Goal: Check status: Check status

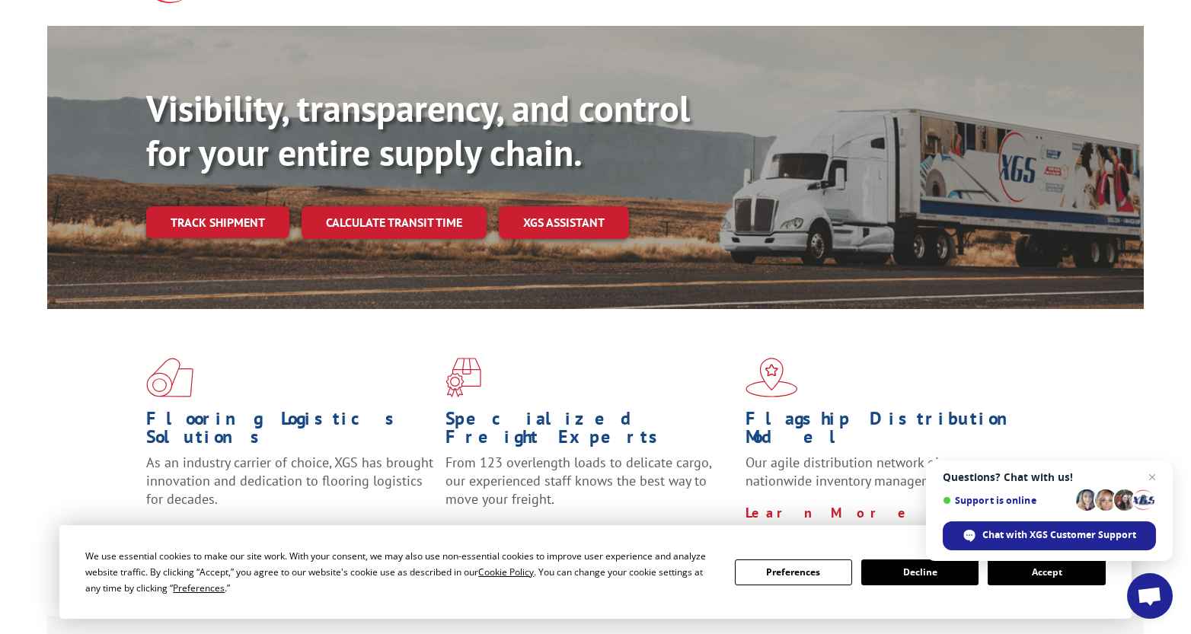
scroll to position [152, 0]
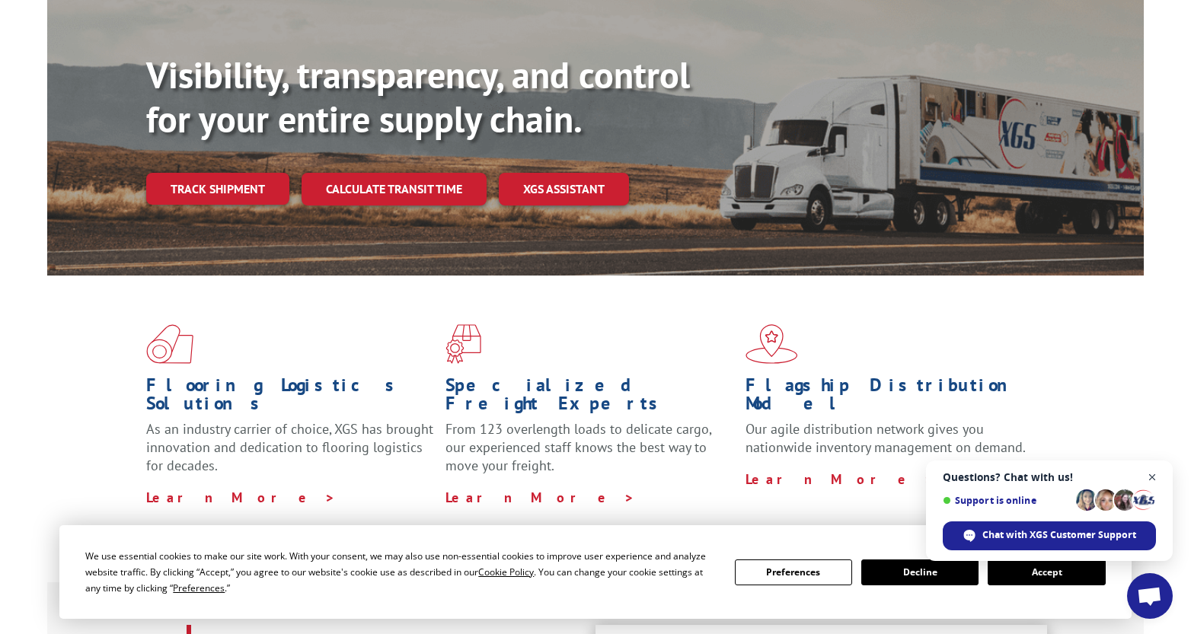
click at [1147, 474] on span "Close chat" at bounding box center [1152, 477] width 19 height 19
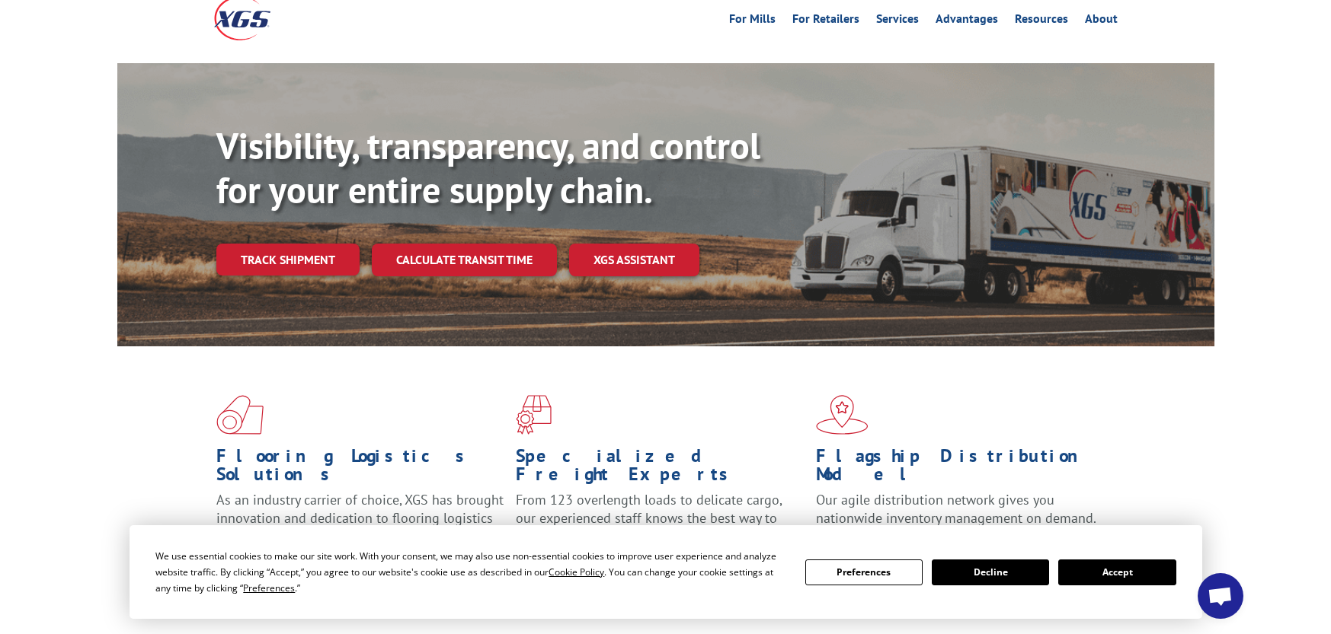
scroll to position [0, 0]
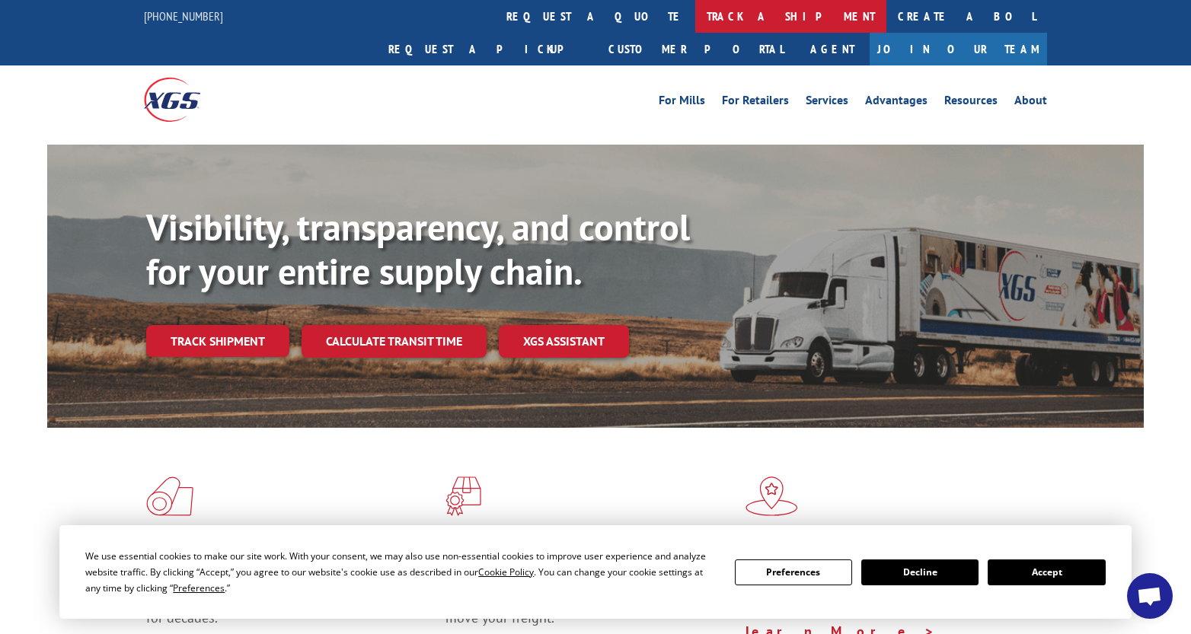
click at [695, 14] on link "track a shipment" at bounding box center [790, 16] width 191 height 33
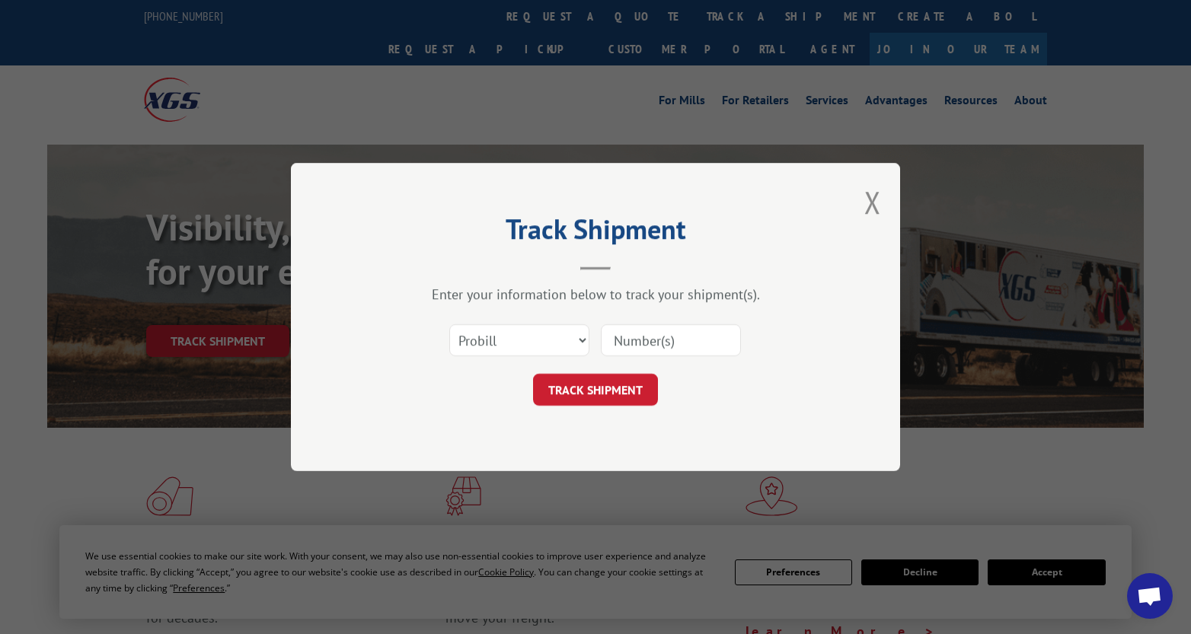
click at [637, 340] on input at bounding box center [671, 340] width 140 height 32
paste input "17603710"
type input "17603710"
click at [522, 340] on select "Select category... Probill BOL PO" at bounding box center [519, 340] width 140 height 32
drag, startPoint x: 512, startPoint y: 337, endPoint x: 459, endPoint y: 97, distance: 245.8
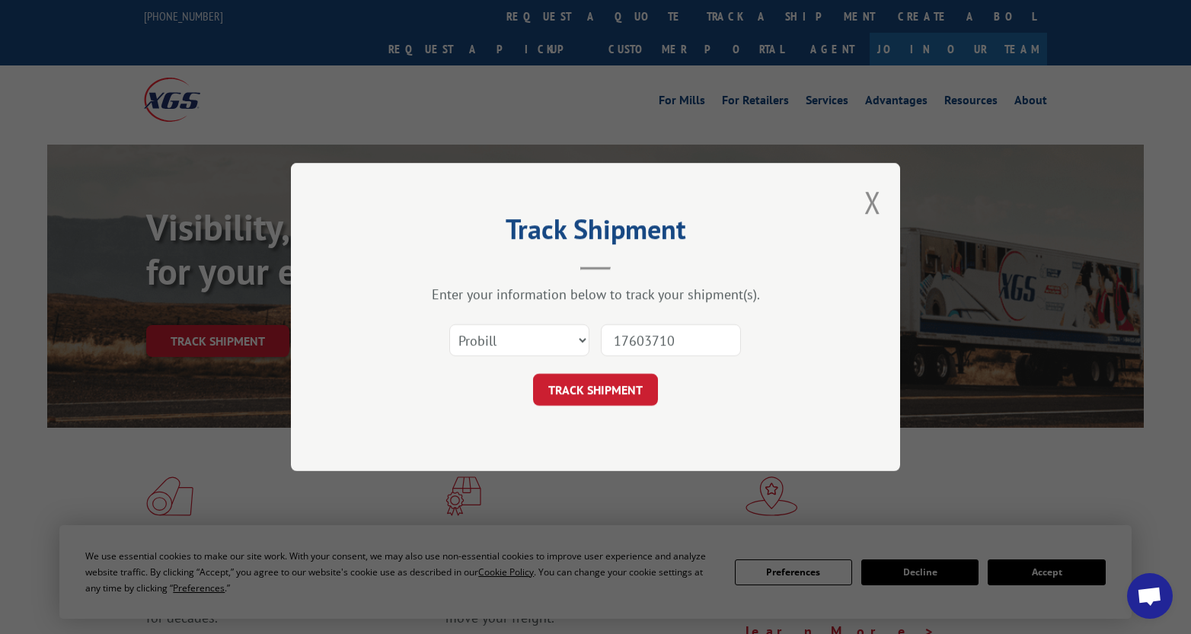
click at [459, 97] on div "Track Shipment Enter your information below to track your shipment(s). Select c…" at bounding box center [595, 317] width 1191 height 634
click at [519, 337] on select "Select category... Probill BOL PO" at bounding box center [519, 340] width 140 height 32
click at [723, 423] on div "Track Shipment Enter your information below to track your shipment(s). Select c…" at bounding box center [595, 317] width 609 height 308
click at [623, 389] on button "TRACK SHIPMENT" at bounding box center [595, 390] width 125 height 32
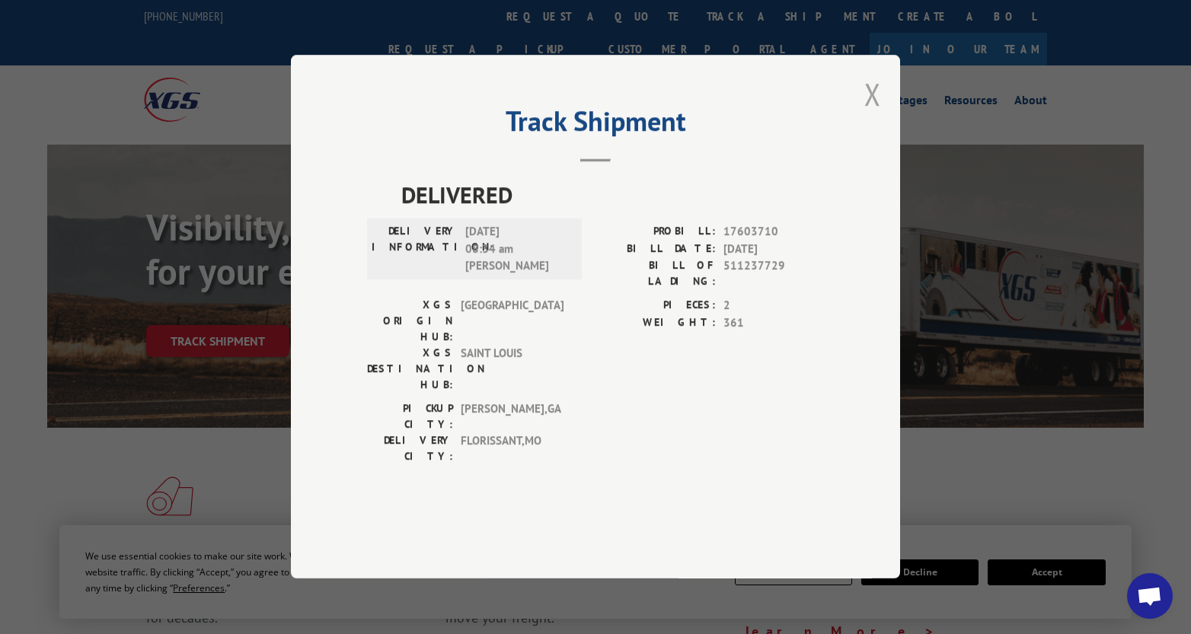
click at [868, 114] on button "Close modal" at bounding box center [872, 94] width 17 height 40
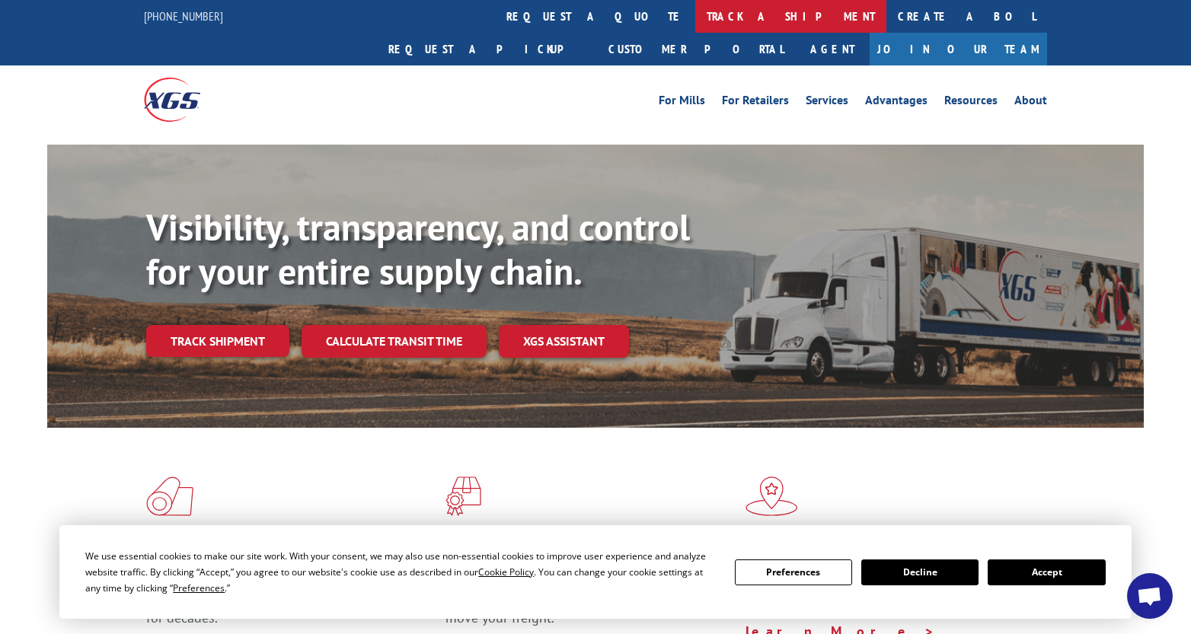
click at [695, 20] on link "track a shipment" at bounding box center [790, 16] width 191 height 33
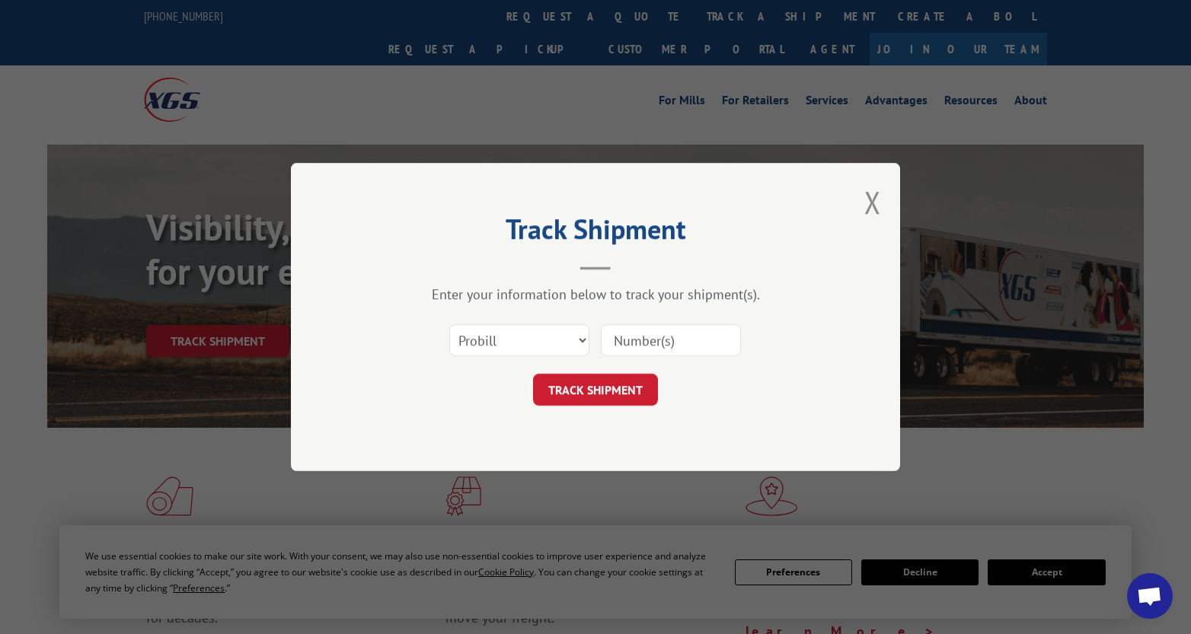
click at [683, 341] on input at bounding box center [671, 340] width 140 height 32
click at [592, 94] on div "Track Shipment Enter your information below to track your shipment(s). Select c…" at bounding box center [595, 317] width 1191 height 634
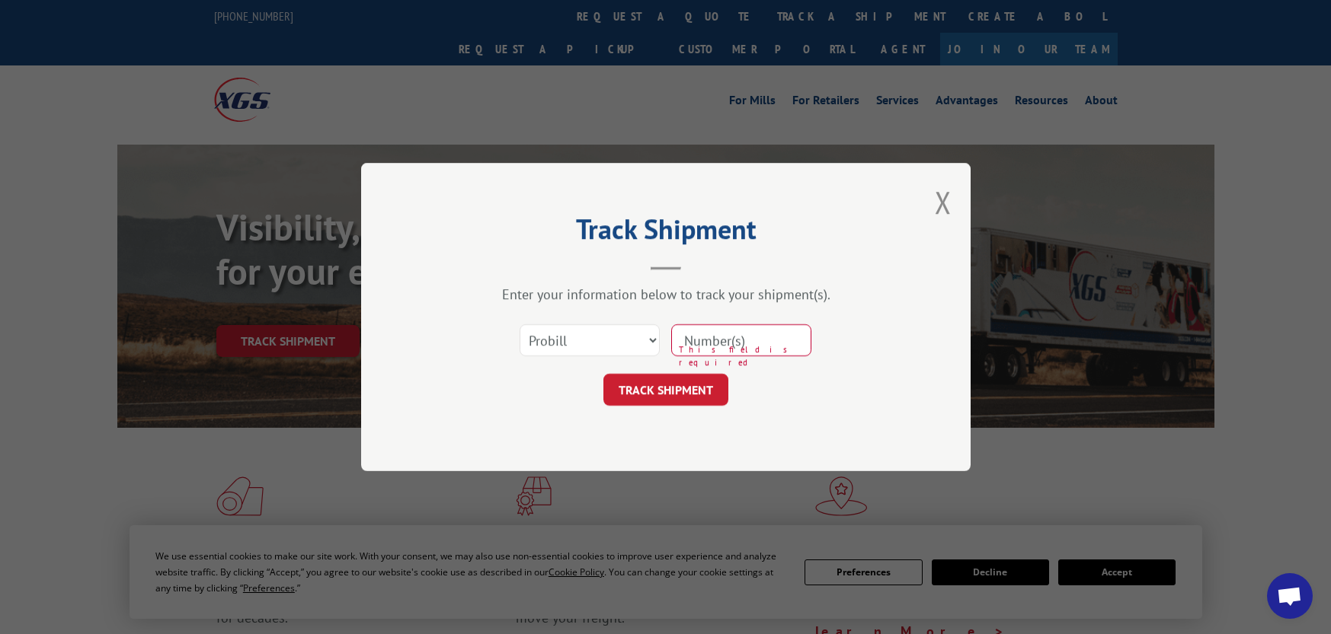
click at [741, 322] on div "Select category... Probill BOL PO This field is required" at bounding box center [665, 340] width 457 height 50
click at [730, 335] on input at bounding box center [741, 340] width 140 height 32
paste input "17593323"
type input "17593323"
click at [685, 391] on button "TRACK SHIPMENT" at bounding box center [665, 390] width 125 height 32
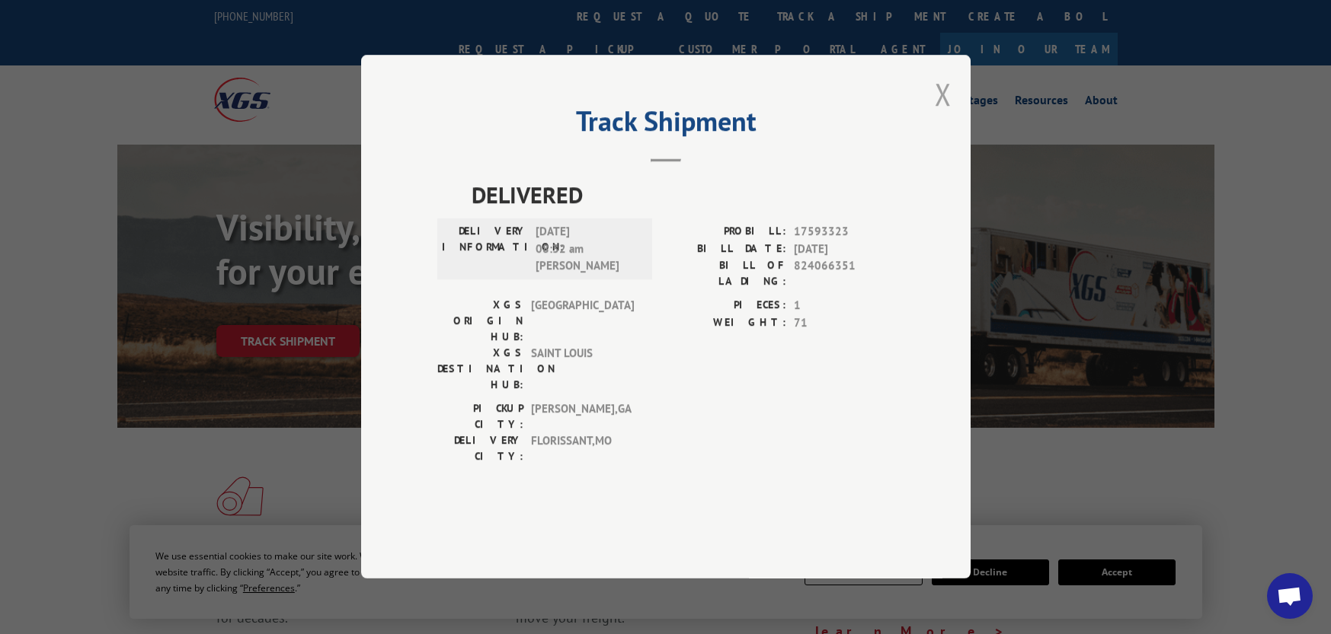
click at [937, 114] on button "Close modal" at bounding box center [943, 94] width 17 height 40
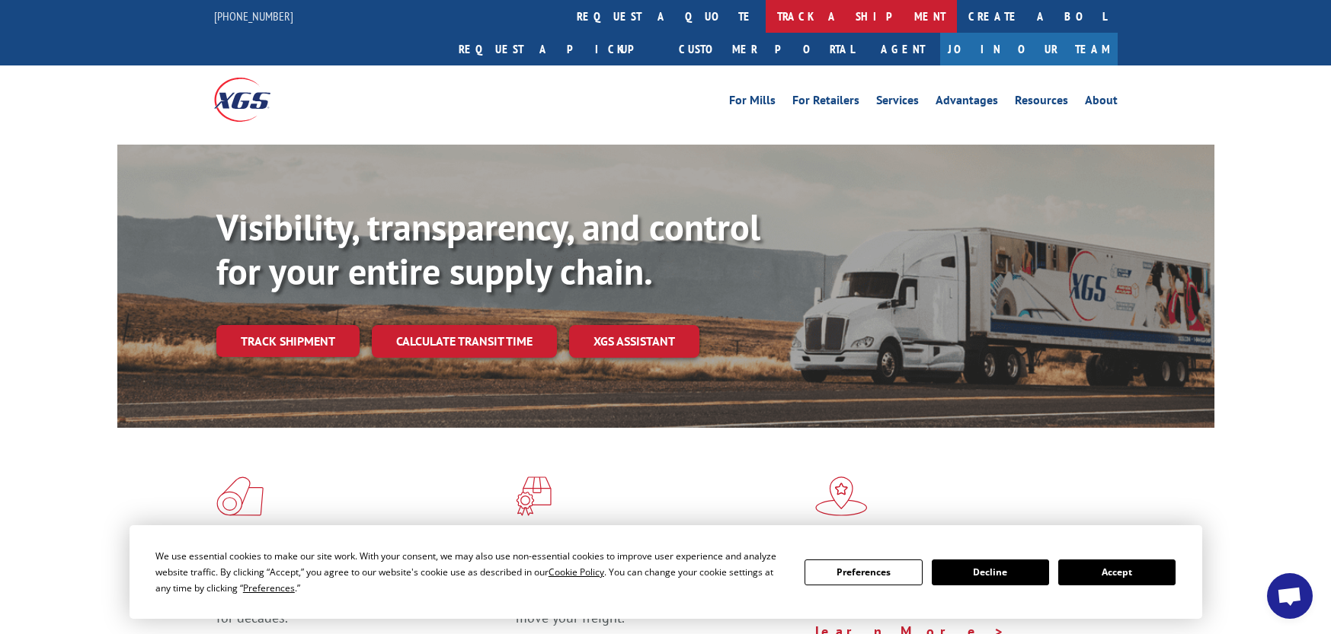
click at [765, 13] on link "track a shipment" at bounding box center [860, 16] width 191 height 33
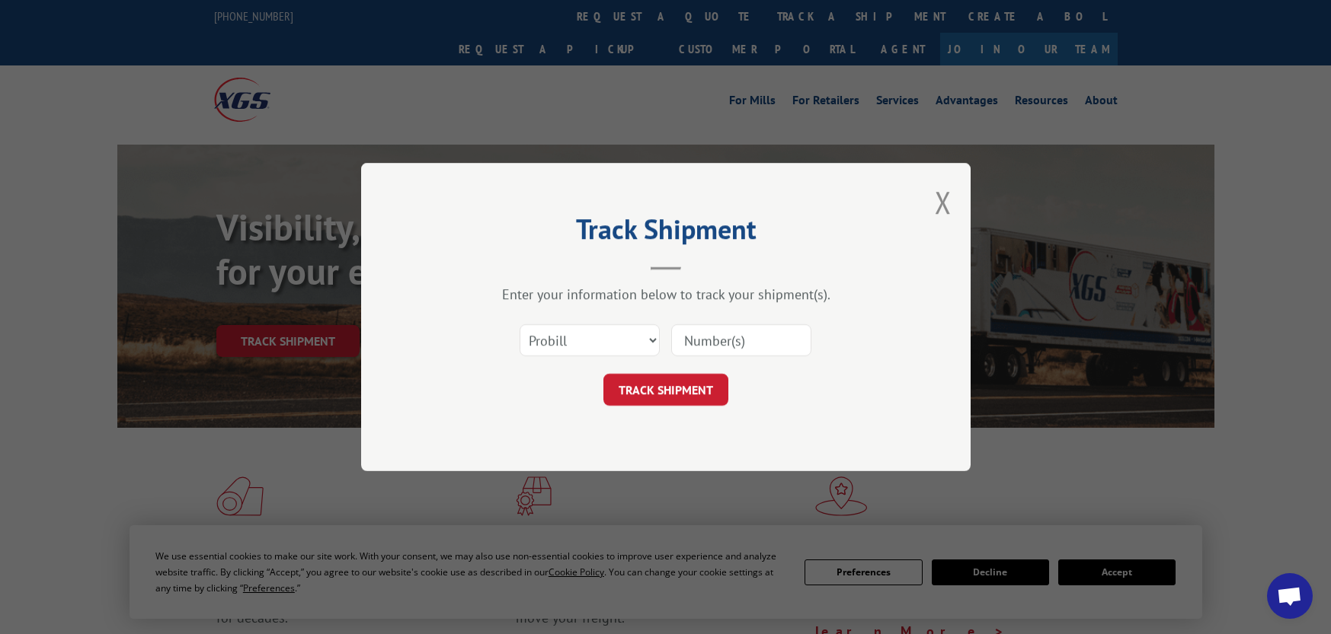
click at [727, 331] on input at bounding box center [741, 340] width 140 height 32
paste input "17597749"
type input "17597749"
click at [682, 393] on button "TRACK SHIPMENT" at bounding box center [665, 390] width 125 height 32
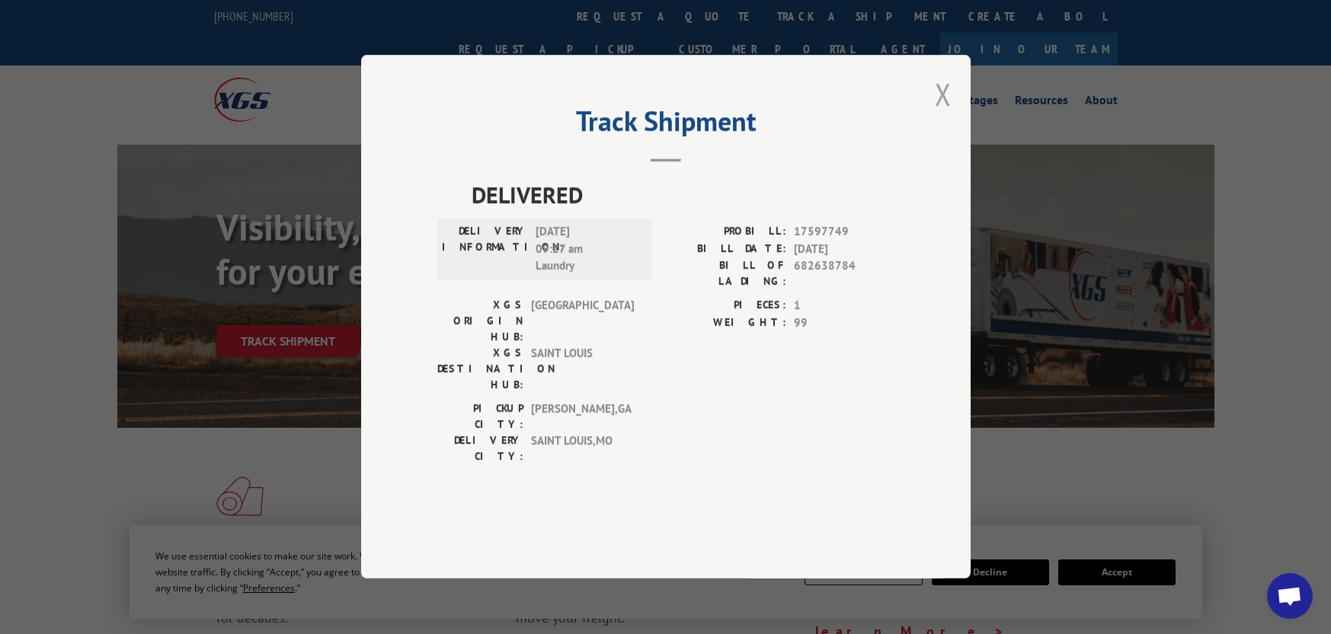
click at [943, 114] on button "Close modal" at bounding box center [943, 94] width 17 height 40
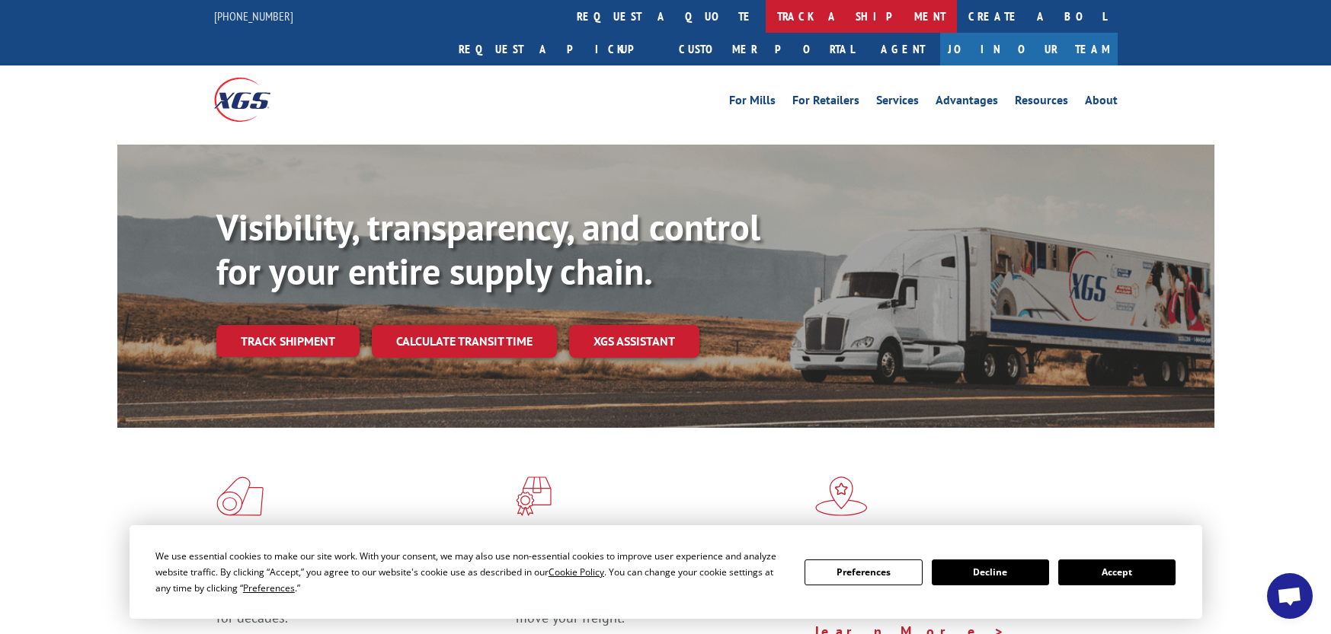
click at [765, 13] on link "track a shipment" at bounding box center [860, 16] width 191 height 33
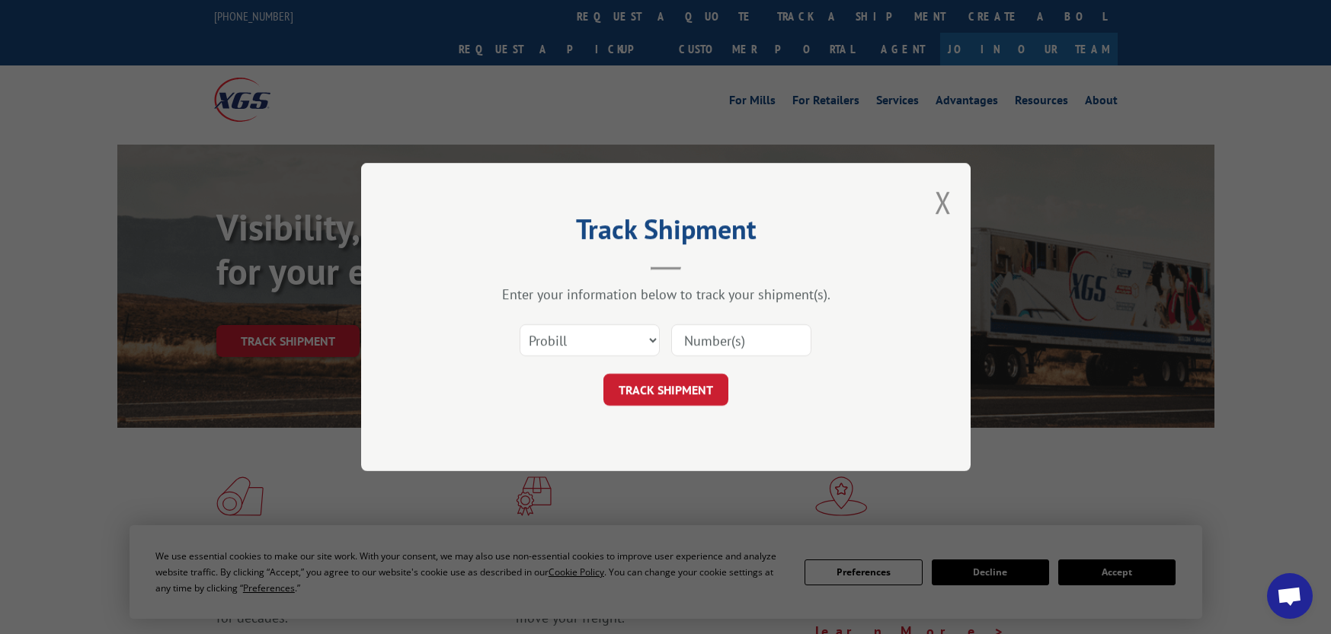
click at [706, 340] on input at bounding box center [741, 340] width 140 height 32
paste input "17597749"
type input "17597749"
click at [668, 389] on button "TRACK SHIPMENT" at bounding box center [665, 390] width 125 height 32
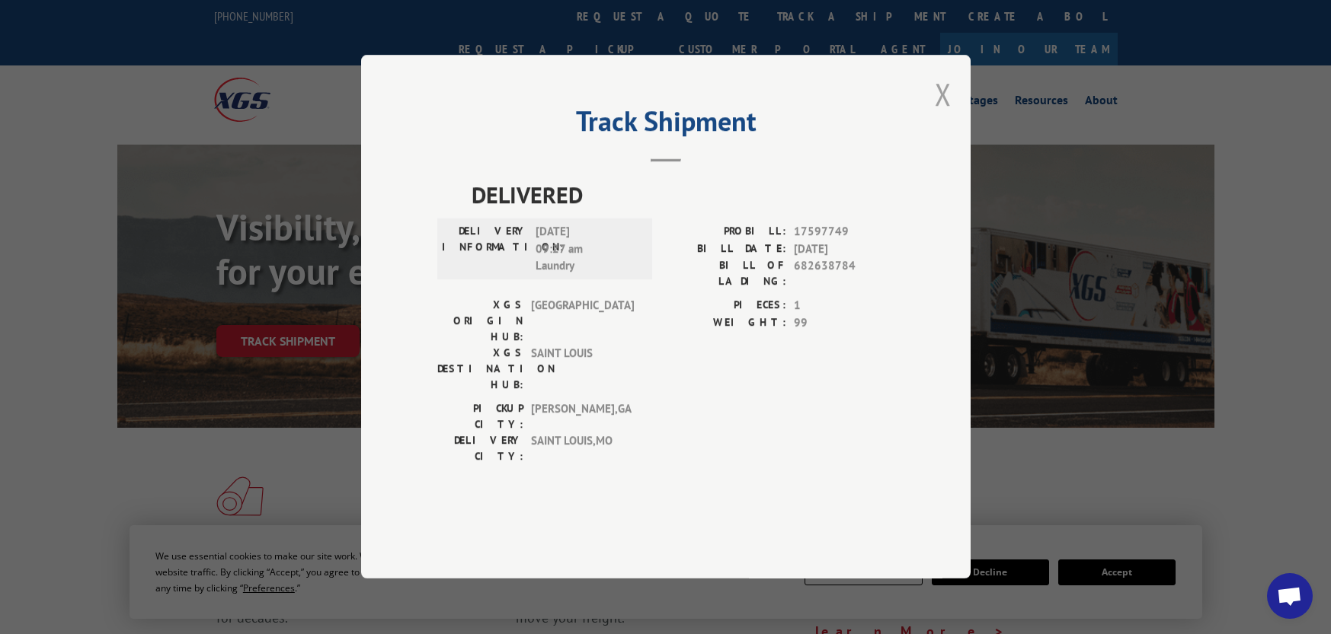
click at [938, 114] on button "Close modal" at bounding box center [943, 94] width 17 height 40
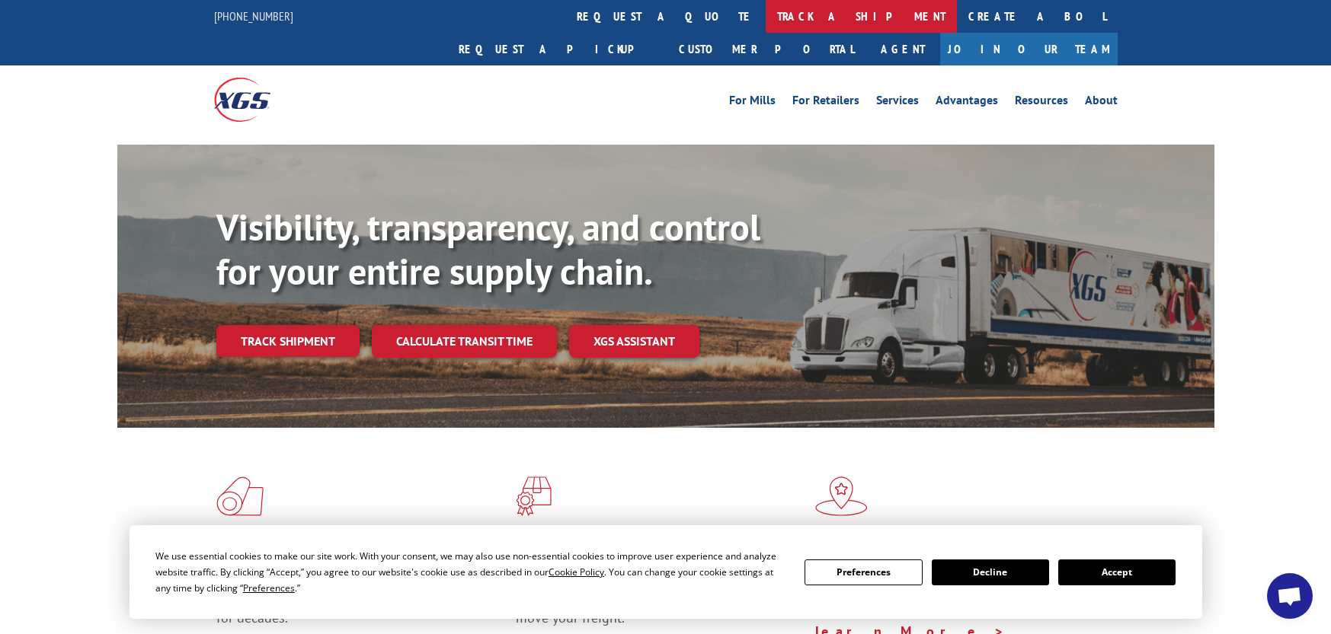
click at [765, 10] on link "track a shipment" at bounding box center [860, 16] width 191 height 33
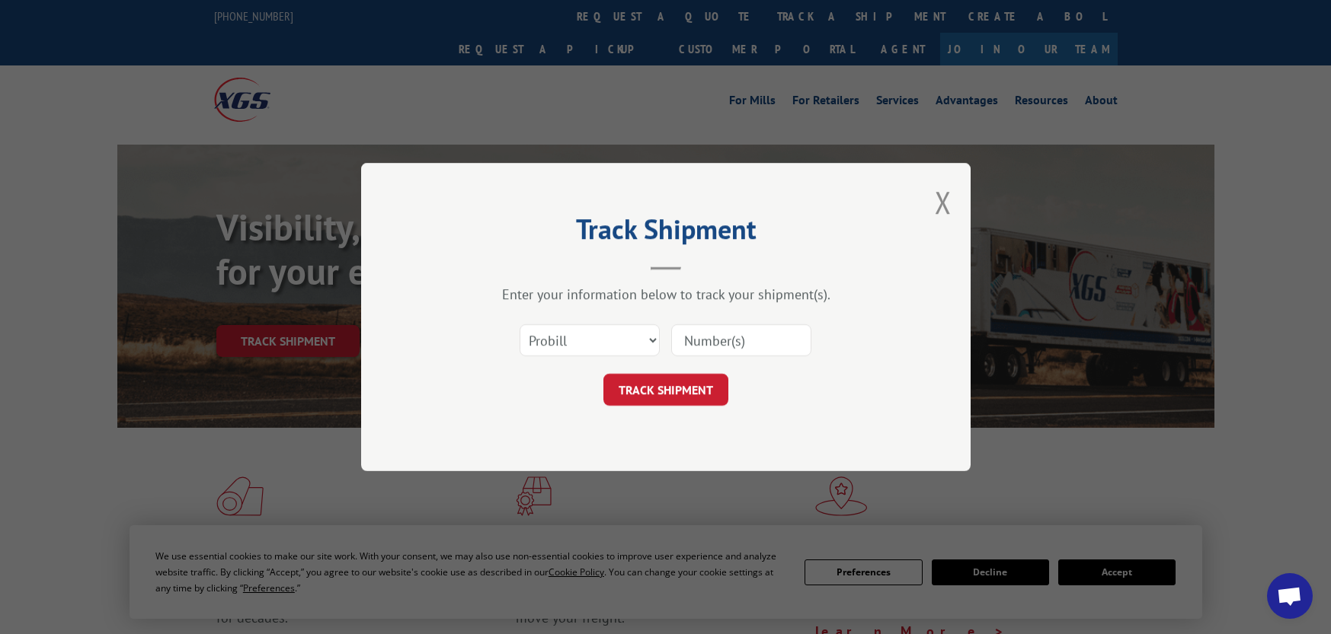
click at [715, 339] on input at bounding box center [741, 340] width 140 height 32
paste input "17437373"
type input "17437373"
click at [698, 385] on button "TRACK SHIPMENT" at bounding box center [665, 390] width 125 height 32
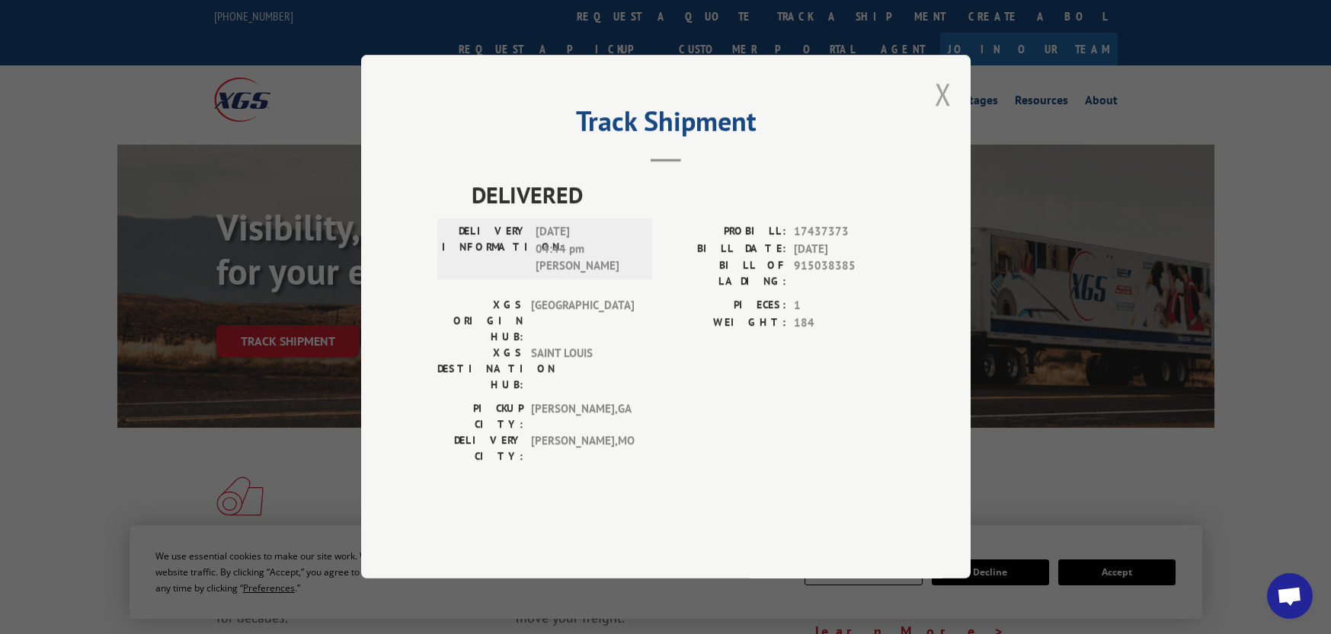
click at [943, 114] on button "Close modal" at bounding box center [943, 94] width 17 height 40
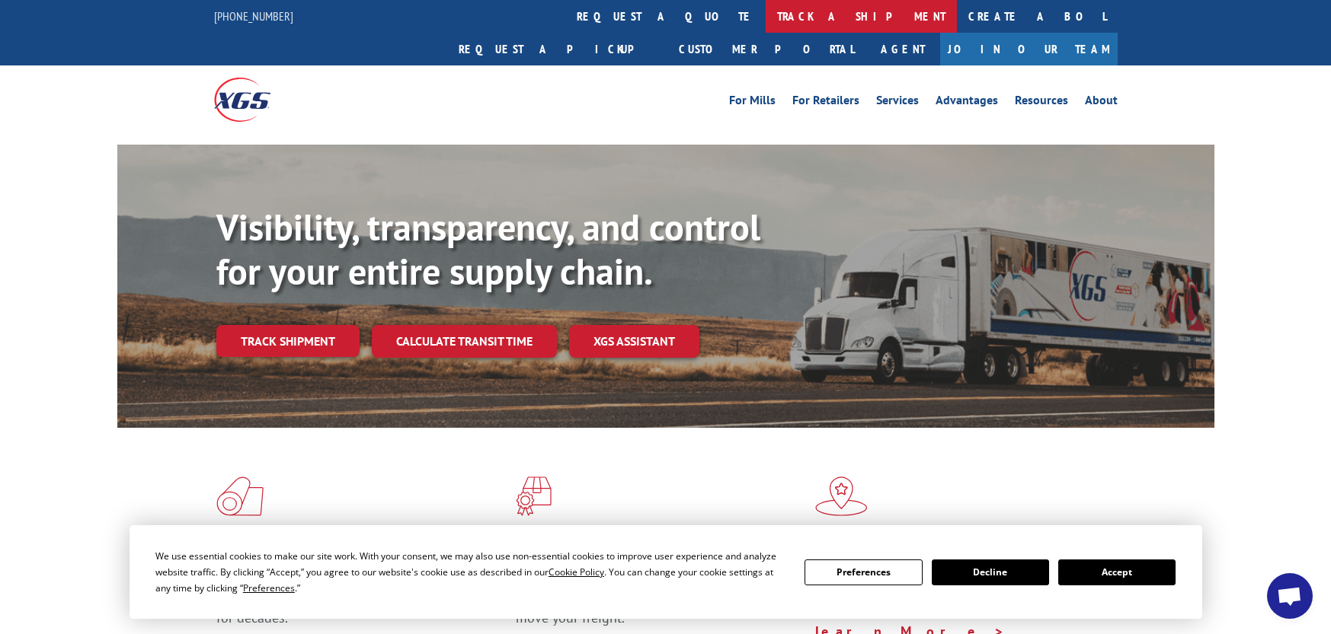
click at [765, 9] on link "track a shipment" at bounding box center [860, 16] width 191 height 33
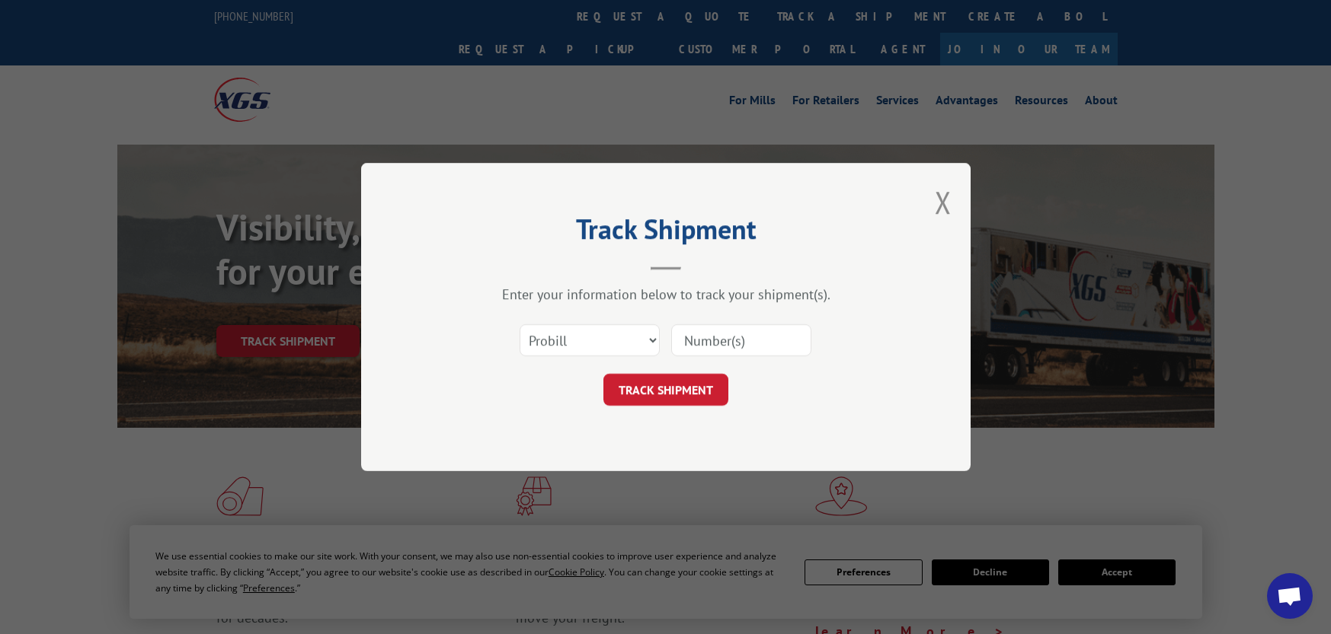
click at [692, 334] on input at bounding box center [741, 340] width 140 height 32
paste input "17542878"
type input "17542878"
click at [691, 391] on button "TRACK SHIPMENT" at bounding box center [665, 390] width 125 height 32
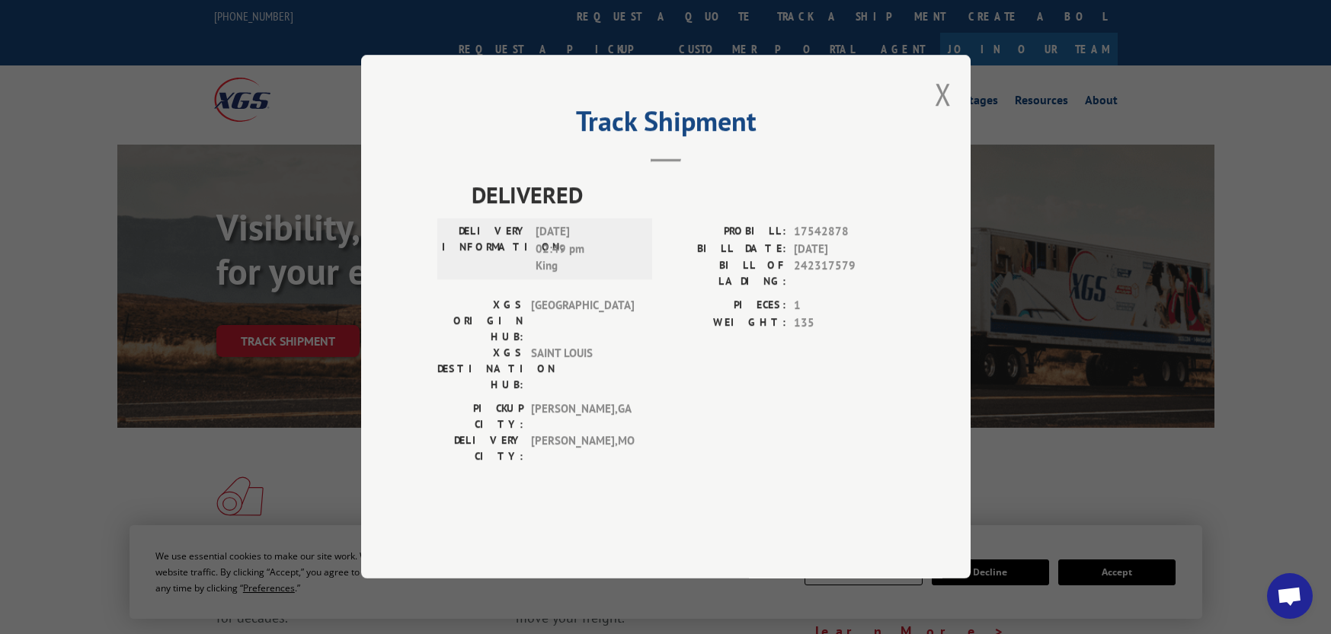
click at [948, 114] on button "Close modal" at bounding box center [943, 94] width 17 height 40
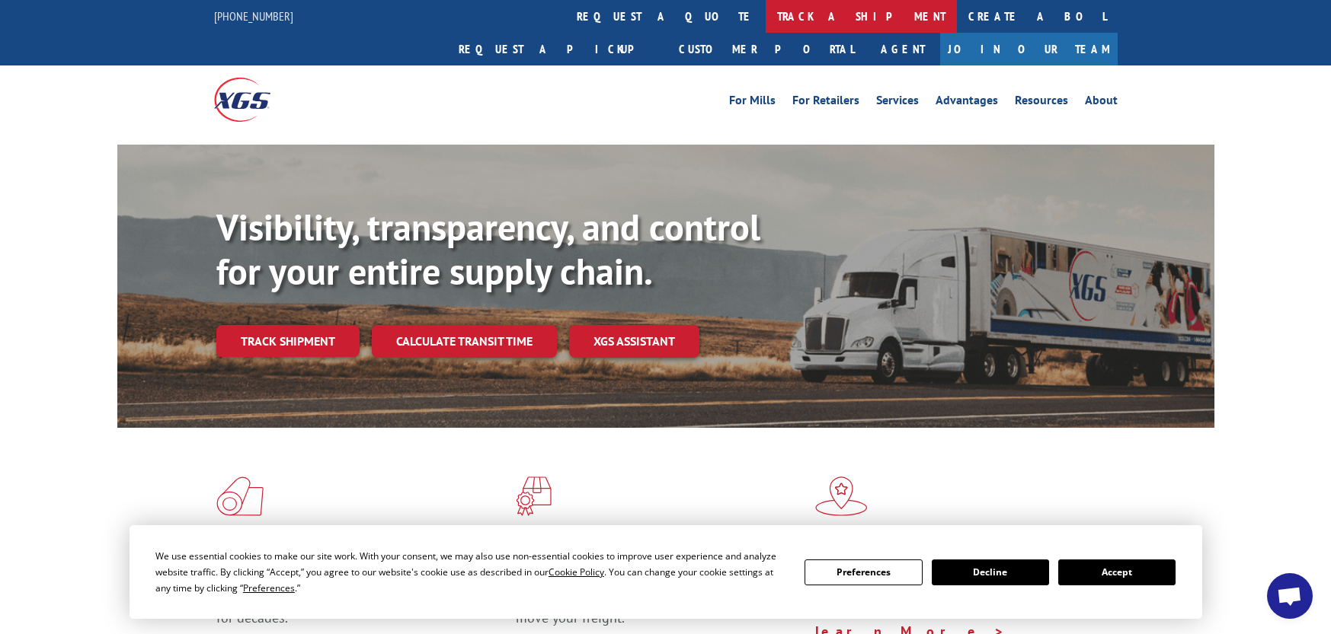
click at [765, 9] on link "track a shipment" at bounding box center [860, 16] width 191 height 33
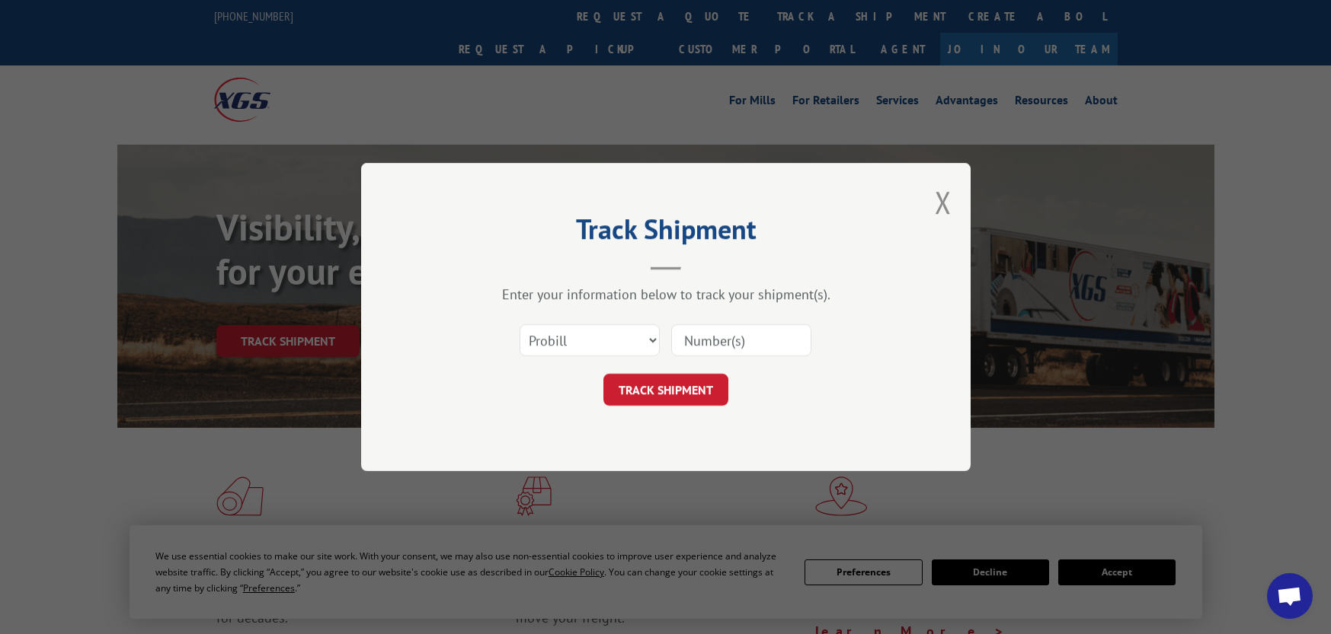
click at [701, 334] on input at bounding box center [741, 340] width 140 height 32
paste input "127361651"
type input "127361651"
click at [683, 375] on button "TRACK SHIPMENT" at bounding box center [665, 390] width 125 height 32
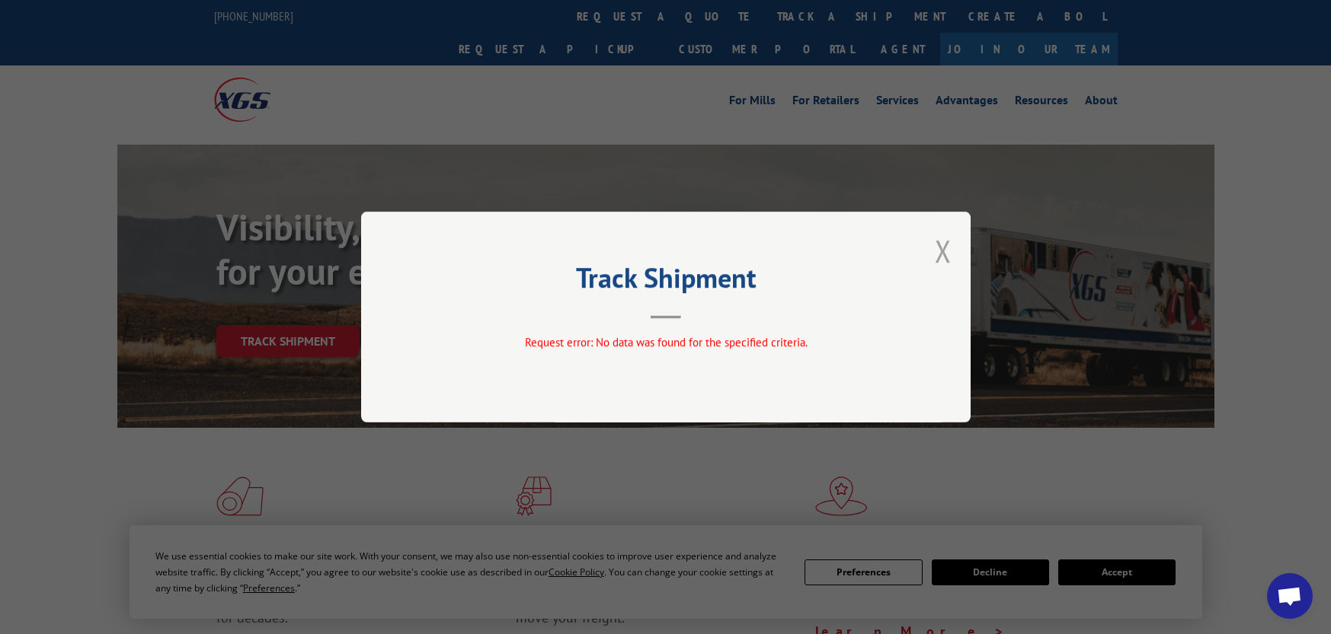
click at [940, 245] on button "Close modal" at bounding box center [943, 251] width 17 height 40
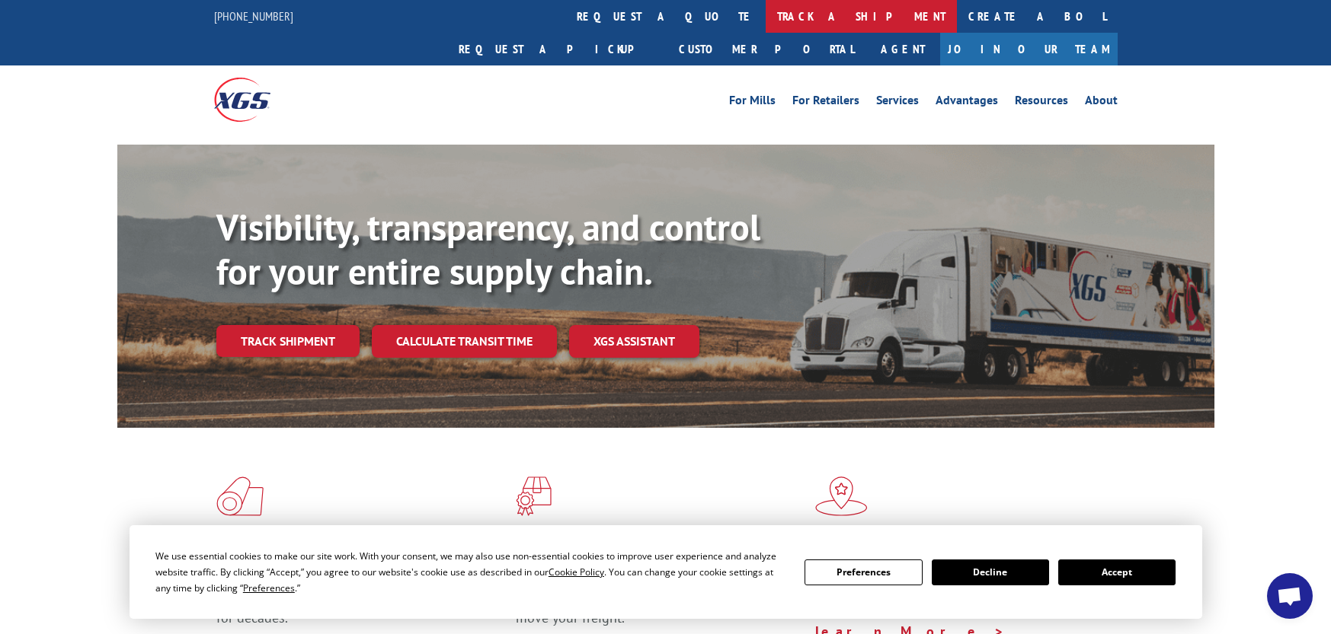
click at [765, 13] on link "track a shipment" at bounding box center [860, 16] width 191 height 33
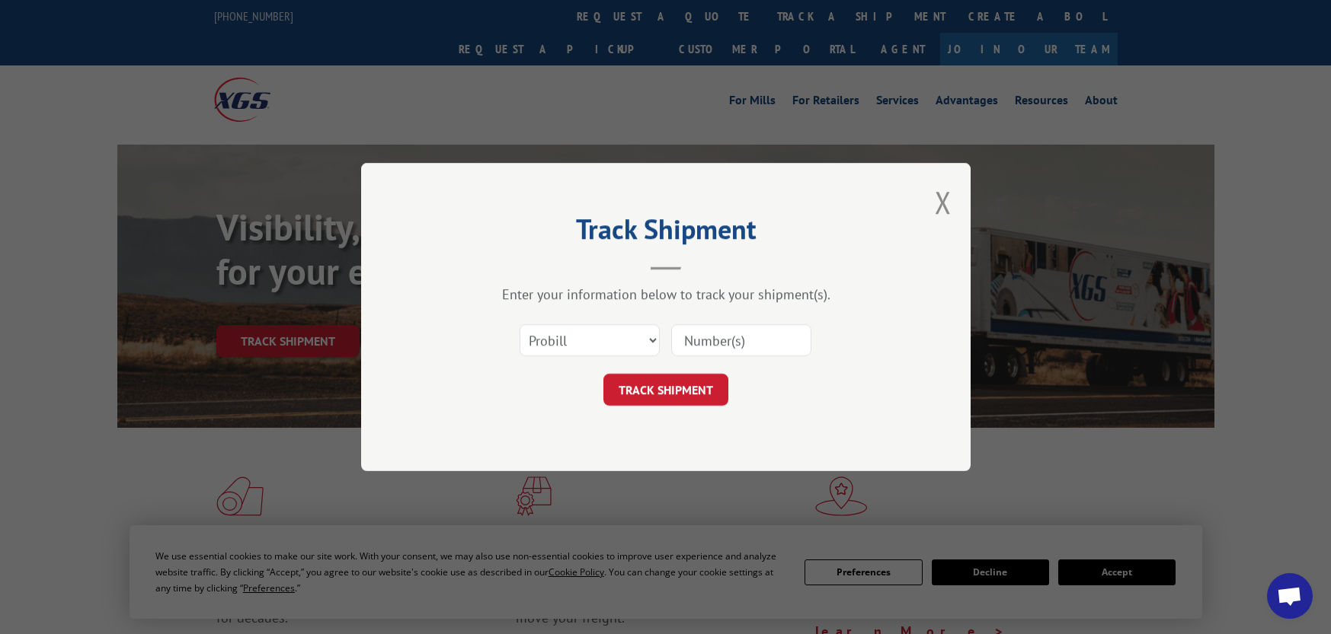
click at [681, 338] on input at bounding box center [741, 340] width 140 height 32
paste input "17542878"
type input "17542878"
click at [679, 394] on button "TRACK SHIPMENT" at bounding box center [665, 390] width 125 height 32
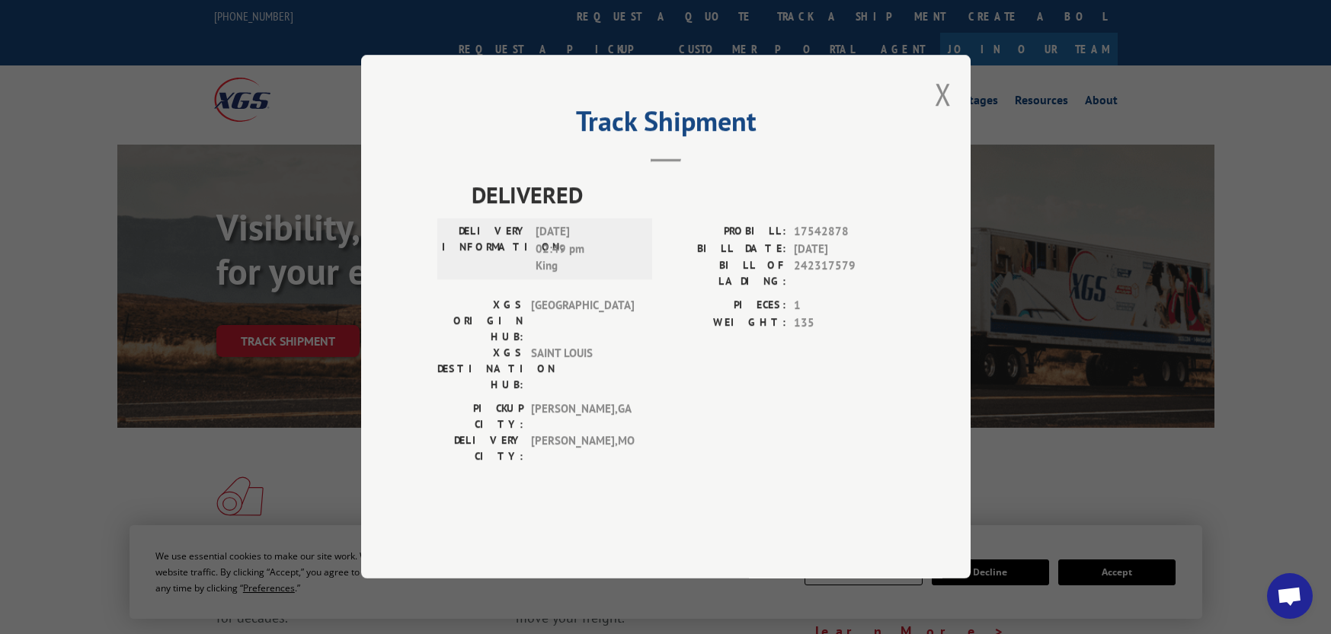
click at [944, 114] on button "Close modal" at bounding box center [943, 94] width 17 height 40
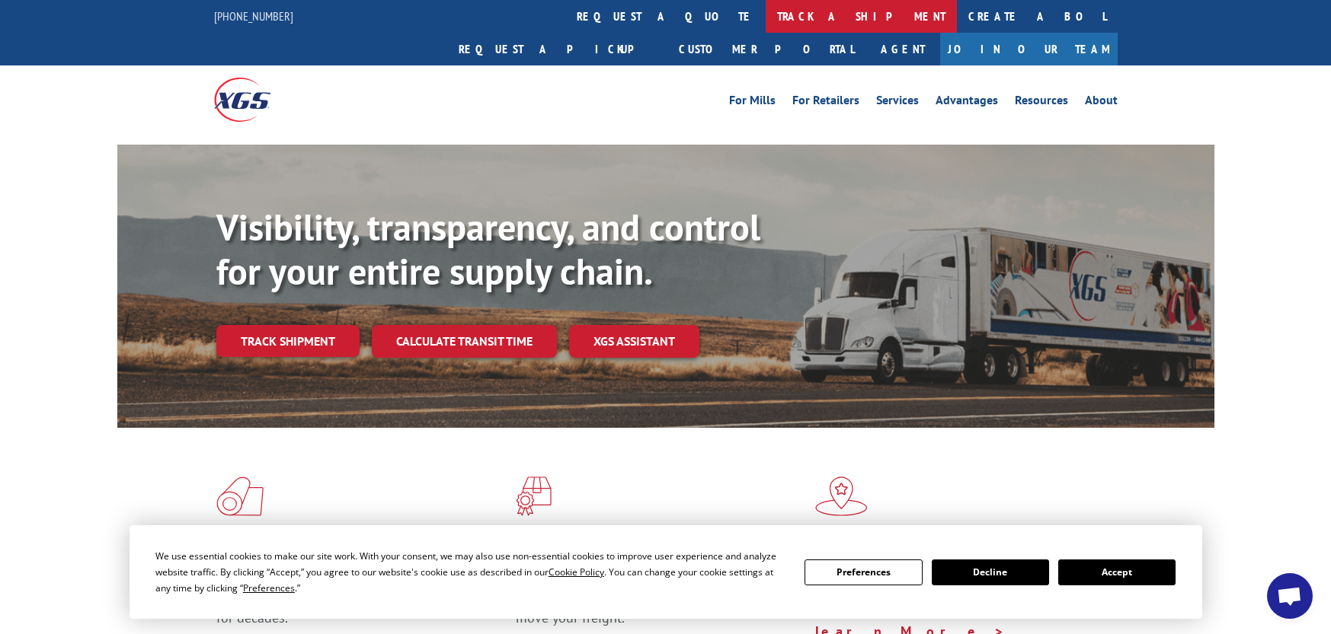
click at [765, 9] on link "track a shipment" at bounding box center [860, 16] width 191 height 33
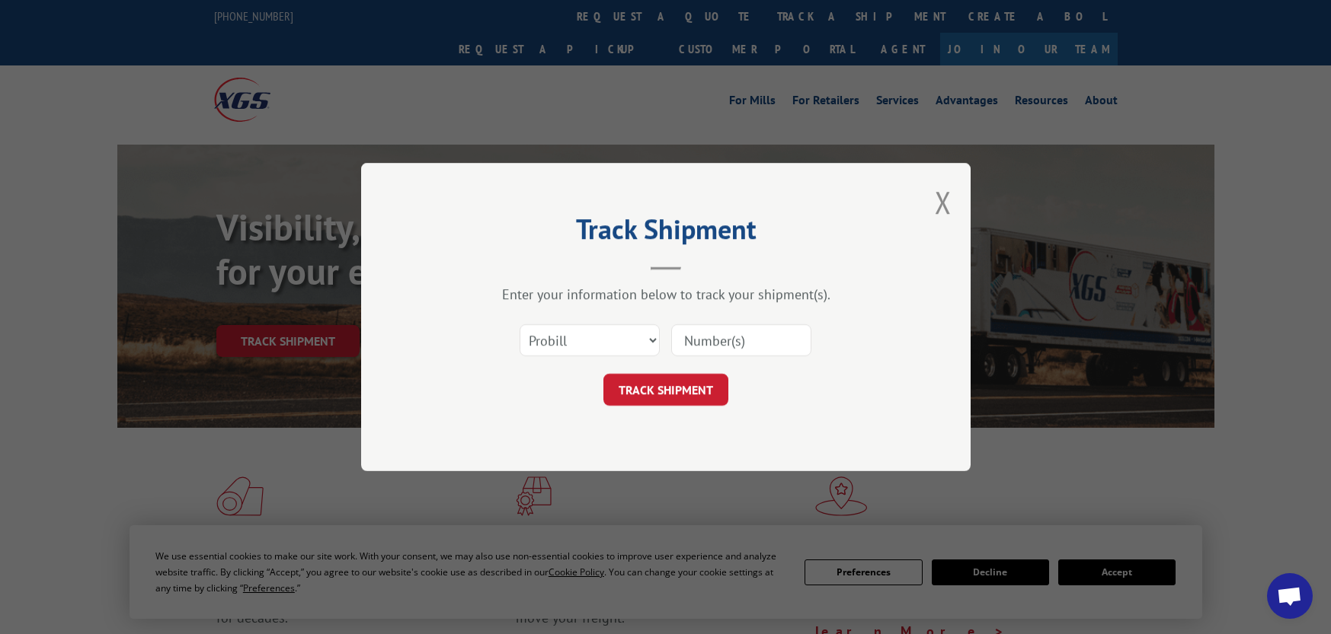
click at [688, 331] on input at bounding box center [741, 340] width 140 height 32
paste input "17551985"
type input "17551985"
click at [680, 391] on button "TRACK SHIPMENT" at bounding box center [665, 390] width 125 height 32
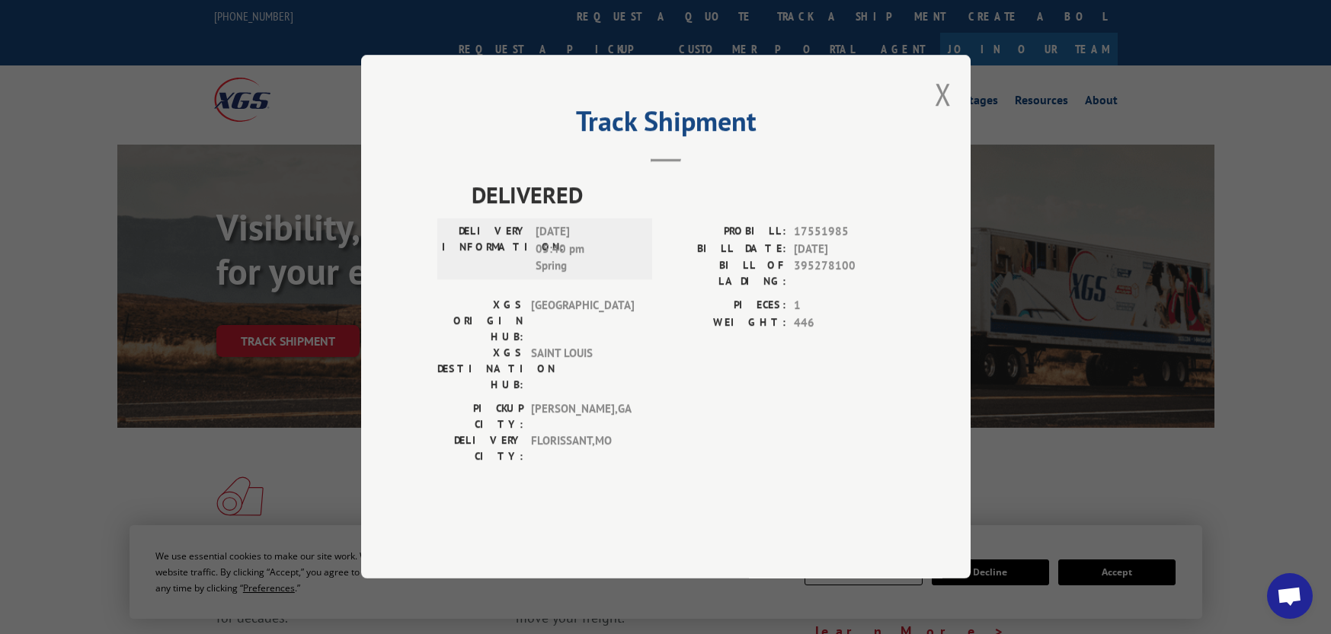
click at [938, 114] on button "Close modal" at bounding box center [943, 94] width 17 height 40
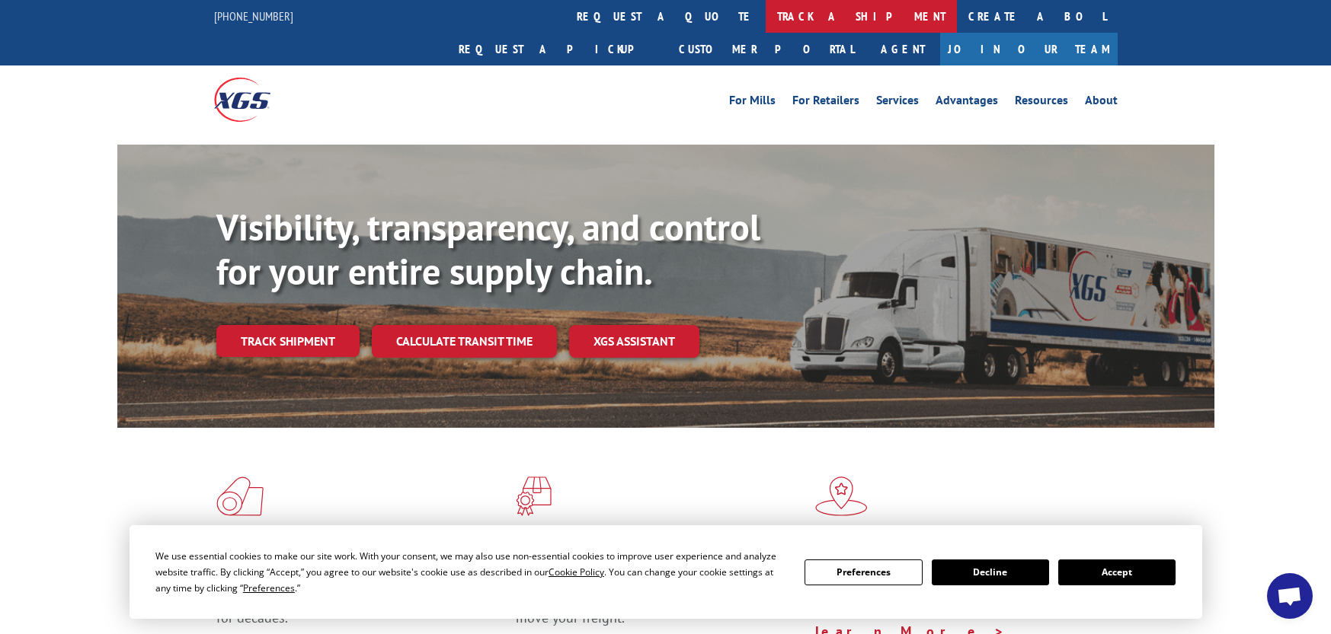
click at [765, 14] on link "track a shipment" at bounding box center [860, 16] width 191 height 33
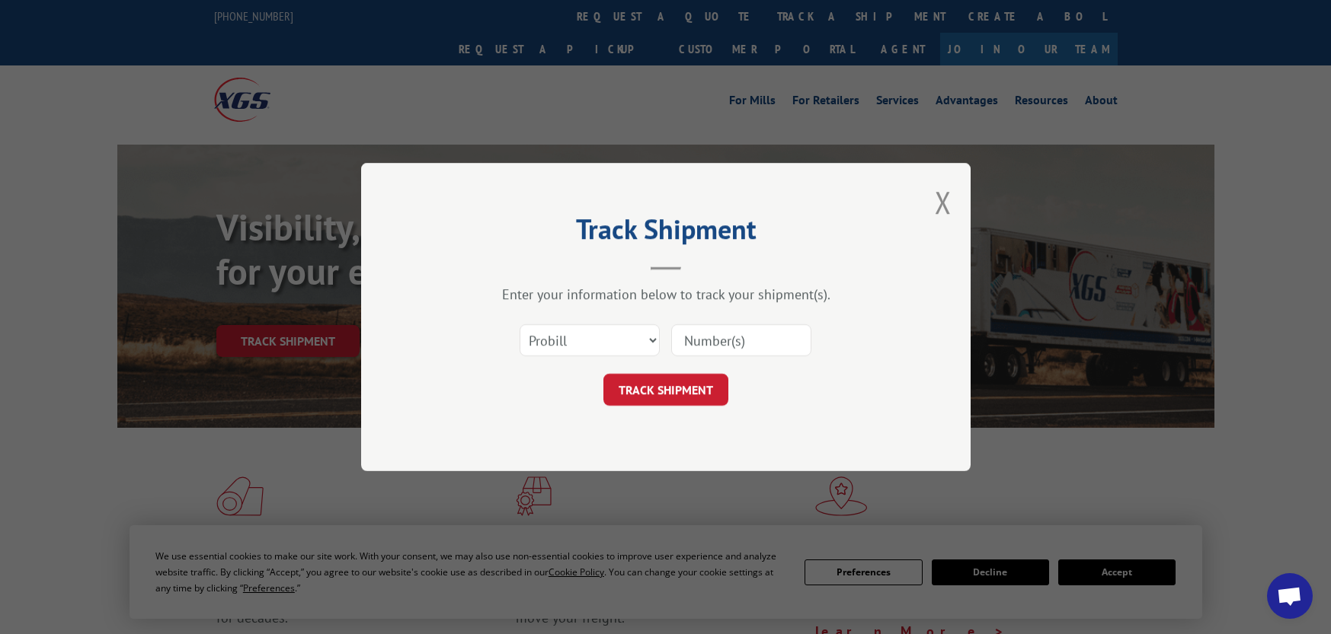
click at [716, 341] on input at bounding box center [741, 340] width 140 height 32
paste input "17591622"
type input "17591622"
click at [707, 385] on button "TRACK SHIPMENT" at bounding box center [665, 390] width 125 height 32
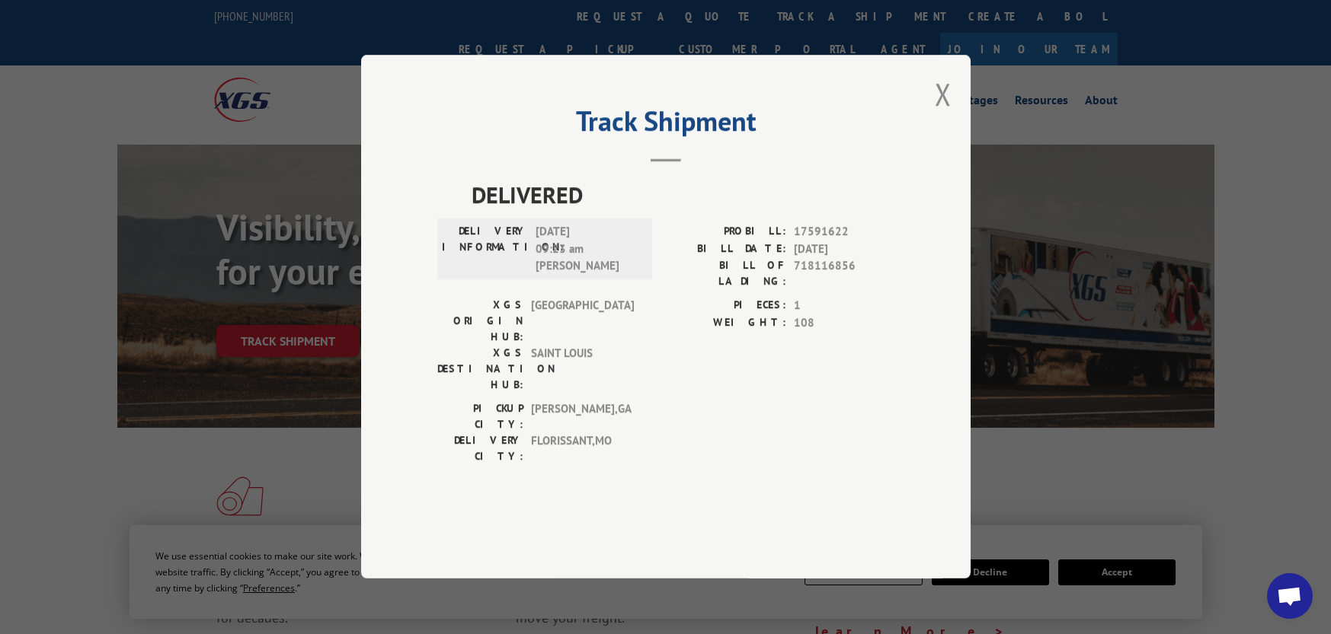
click at [944, 114] on button "Close modal" at bounding box center [943, 94] width 17 height 40
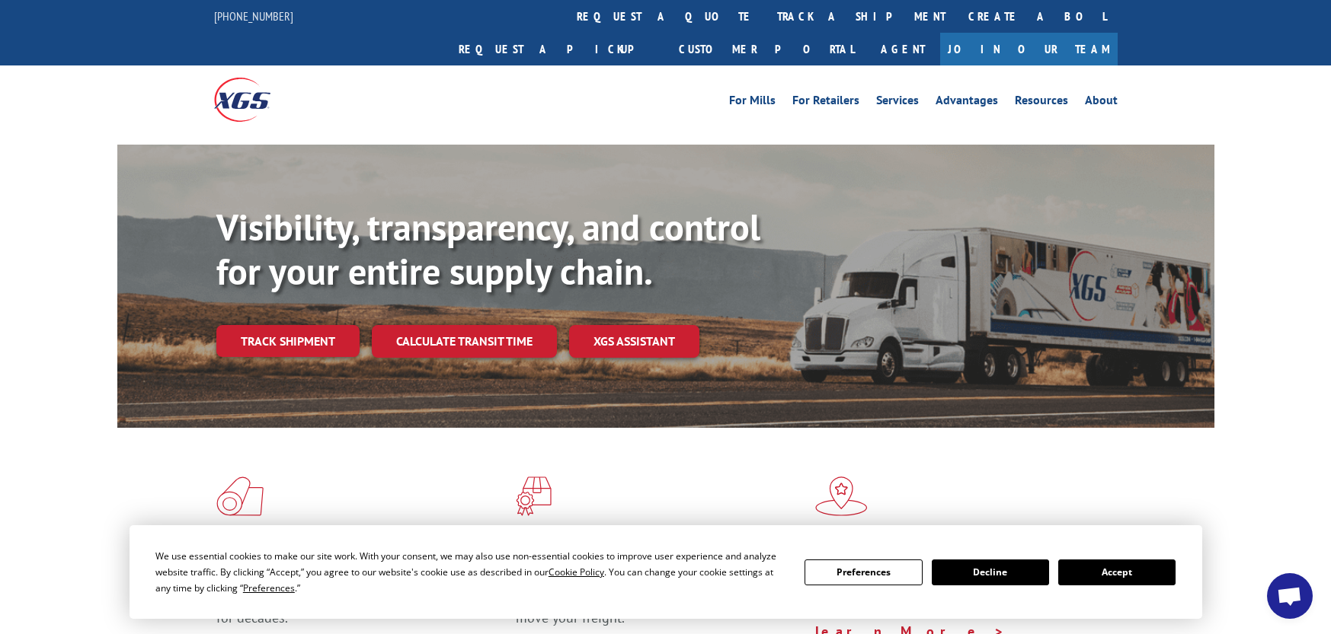
click at [765, 11] on link "track a shipment" at bounding box center [860, 16] width 191 height 33
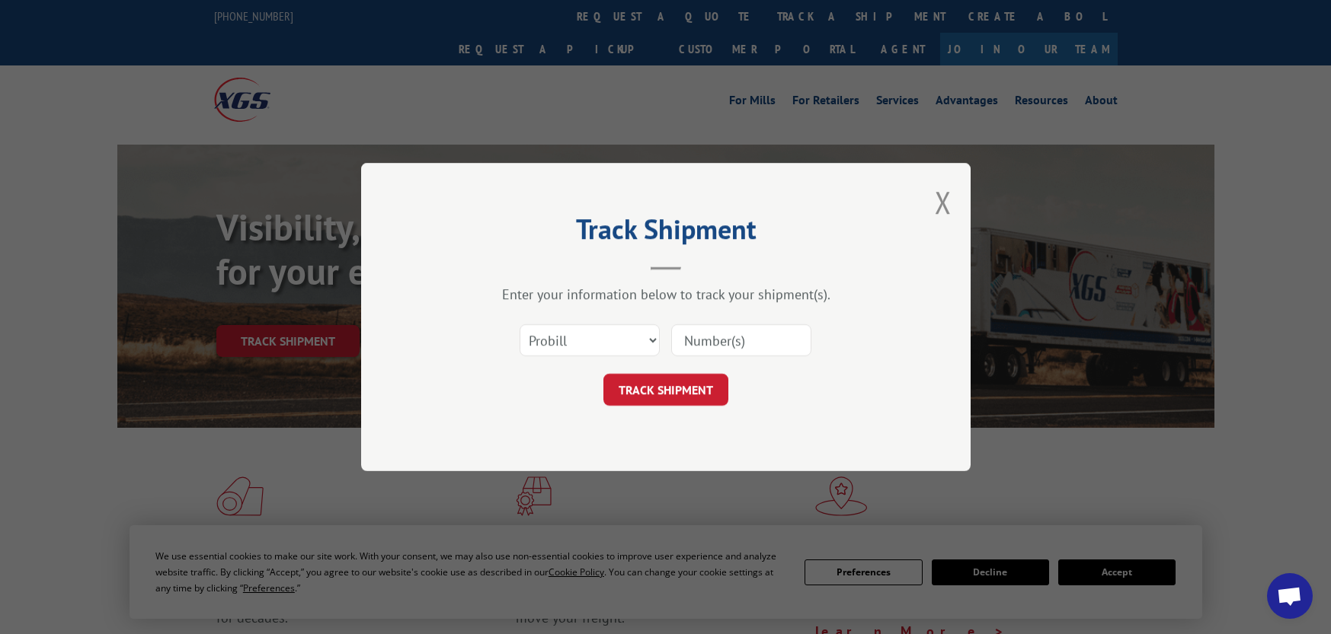
click at [685, 341] on input at bounding box center [741, 340] width 140 height 32
paste input "17596526"
type input "17596526"
click at [679, 380] on button "TRACK SHIPMENT" at bounding box center [665, 390] width 125 height 32
